Goal: Information Seeking & Learning: Learn about a topic

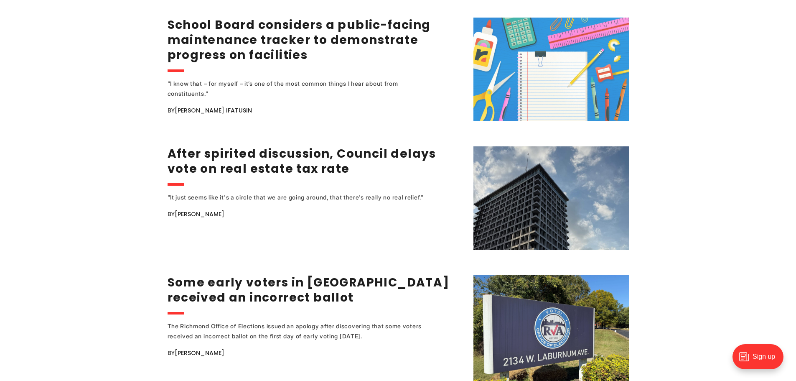
scroll to position [1128, 0]
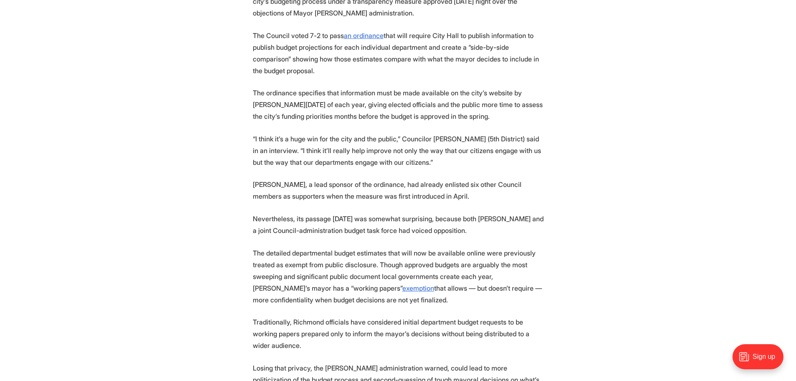
scroll to position [376, 0]
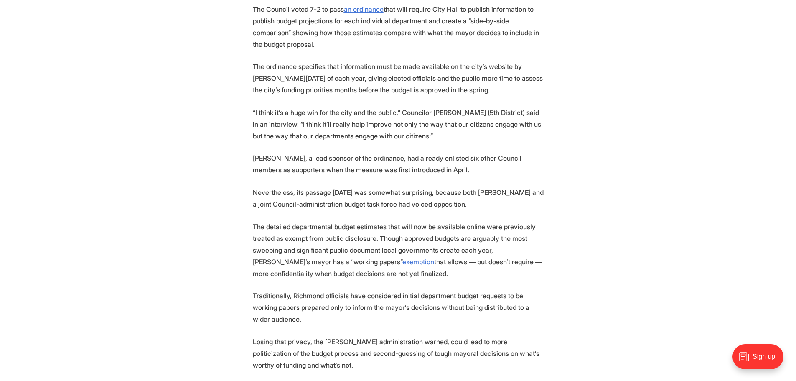
click at [310, 159] on p "[PERSON_NAME], a lead sponsor of the ordinance, had already enlisted six other …" at bounding box center [398, 163] width 291 height 23
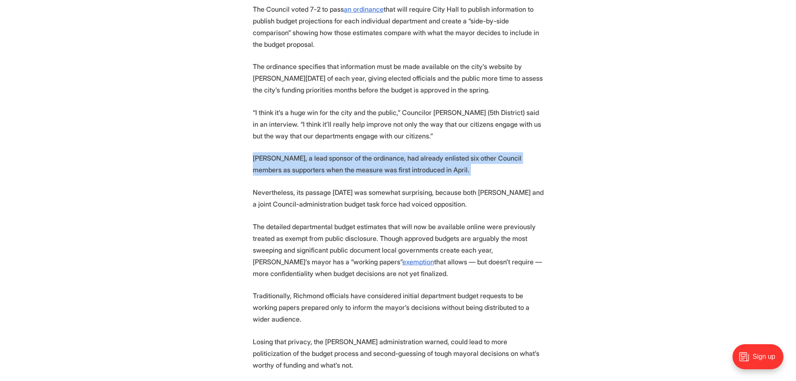
click at [310, 159] on p "[PERSON_NAME], a lead sponsor of the ordinance, had already enlisted six other …" at bounding box center [398, 163] width 291 height 23
click at [401, 157] on p "[PERSON_NAME], a lead sponsor of the ordinance, had already enlisted six other …" at bounding box center [398, 163] width 291 height 23
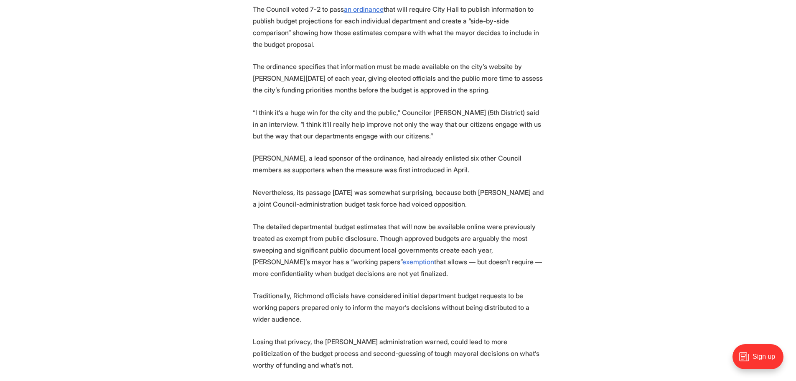
click at [337, 229] on p "The detailed departmental budget estimates that will now be available online we…" at bounding box center [398, 250] width 291 height 58
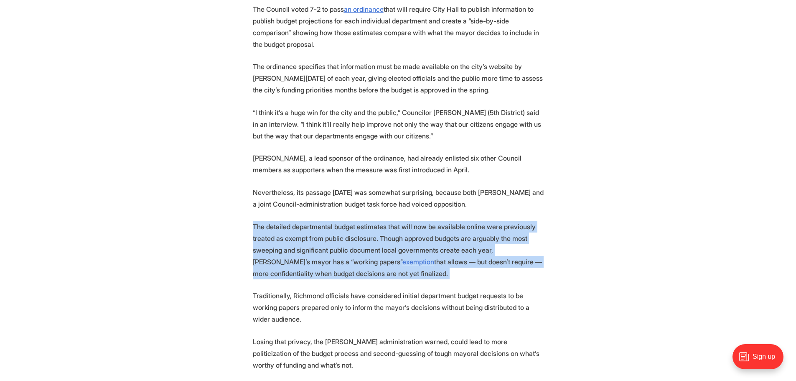
click at [337, 229] on p "The detailed departmental budget estimates that will now be available online we…" at bounding box center [398, 250] width 291 height 58
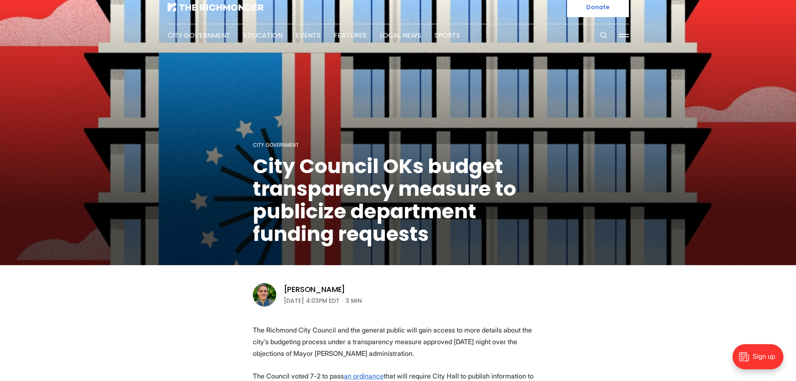
scroll to position [0, 0]
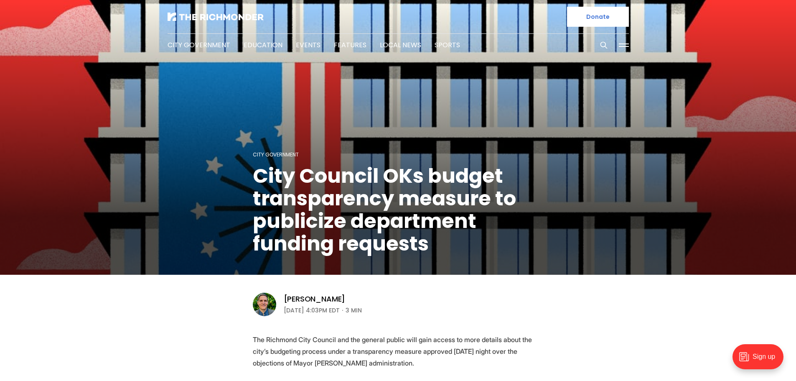
click at [624, 310] on header "City Government City Council OKs budget transparency measure to publicize depar…" at bounding box center [398, 158] width 796 height 317
